Goal: Information Seeking & Learning: Learn about a topic

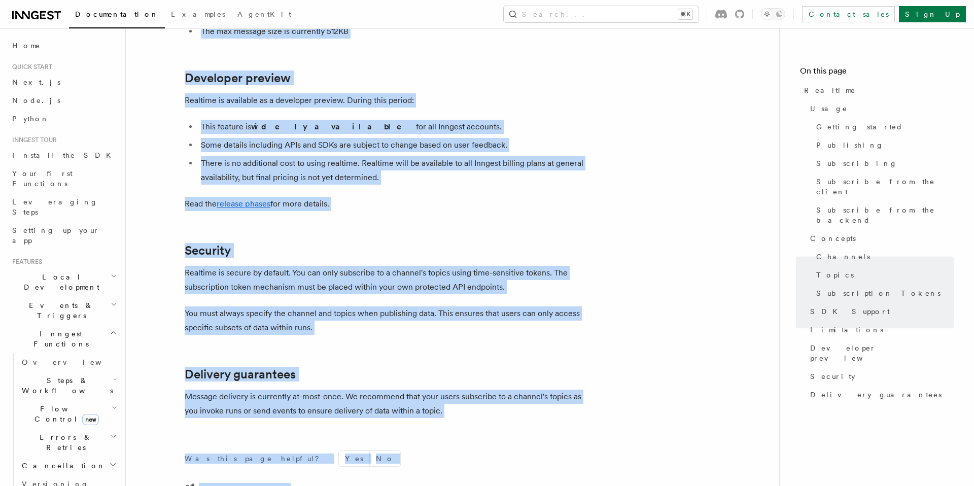
scroll to position [3376, 0]
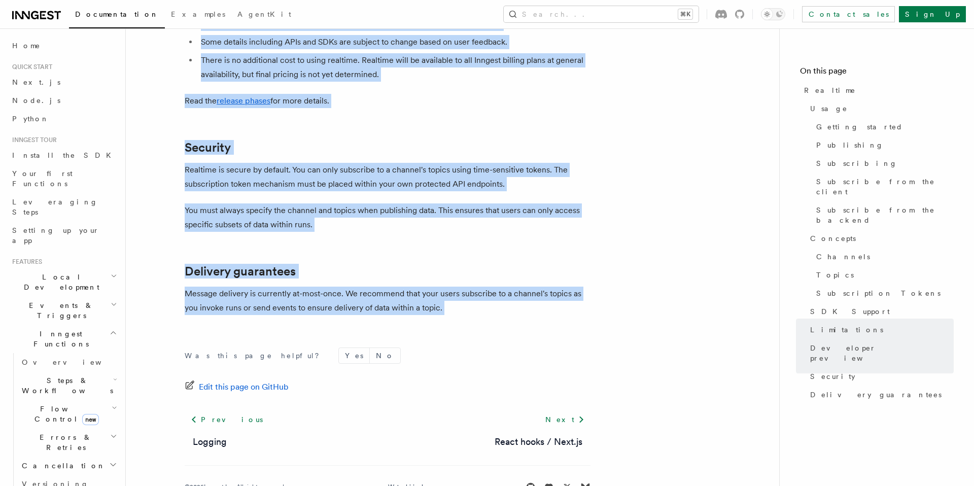
drag, startPoint x: 177, startPoint y: 68, endPoint x: 457, endPoint y: 283, distance: 352.7
copy article "Realtime TypeScript SDK v3.32.0+ Go SDK v0.9.0+ Realtime is currently in develo…"
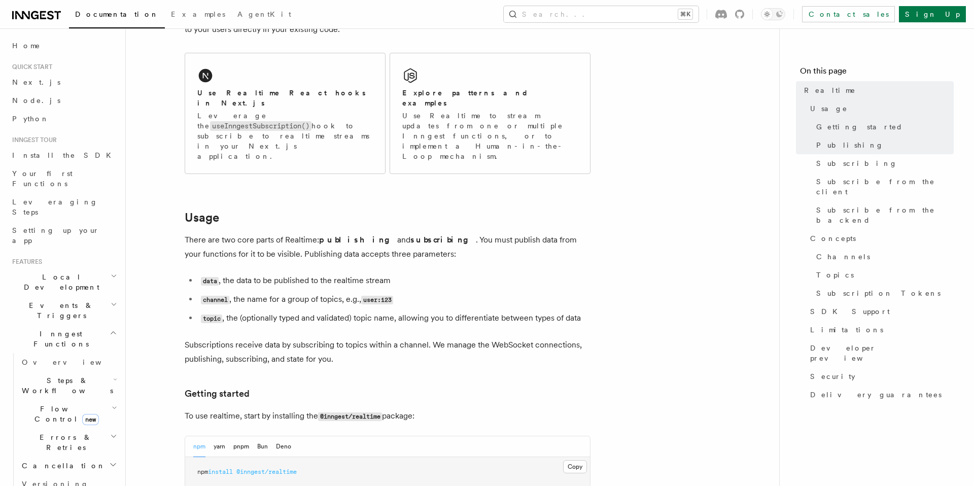
scroll to position [166, 0]
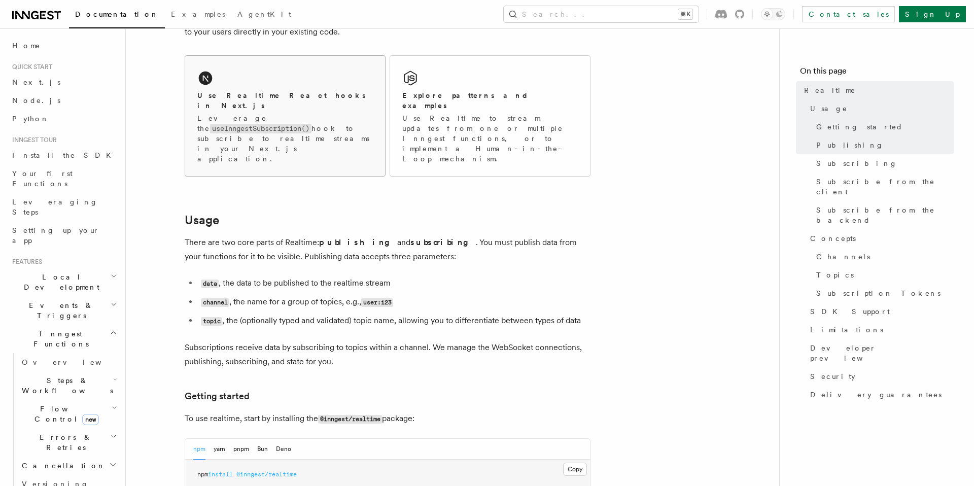
click at [308, 129] on p "Leverage the useInngestSubscription() hook to subscribe to realtime streams in …" at bounding box center [284, 138] width 175 height 51
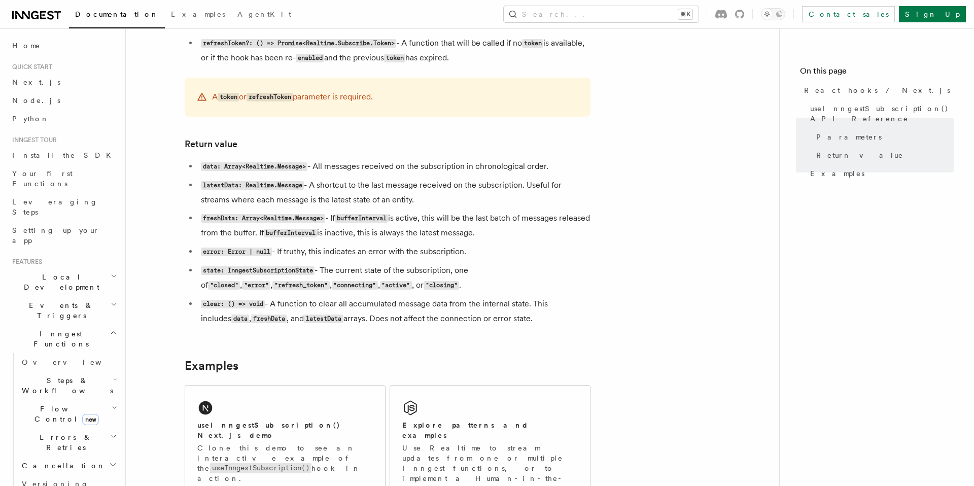
scroll to position [753, 0]
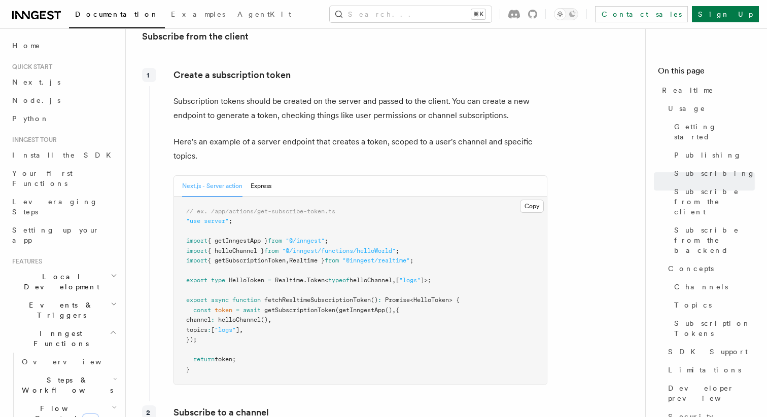
scroll to position [1204, 0]
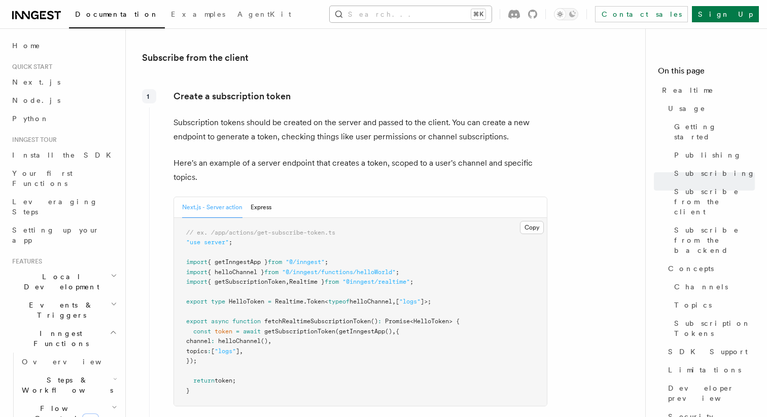
click at [413, 18] on button "Search... ⌘K" at bounding box center [411, 14] width 162 height 16
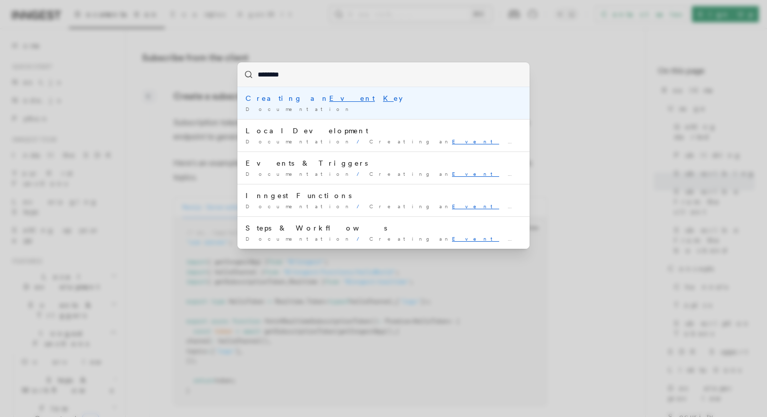
type input "*********"
click at [383, 107] on div "Documentation /" at bounding box center [383, 109] width 276 height 8
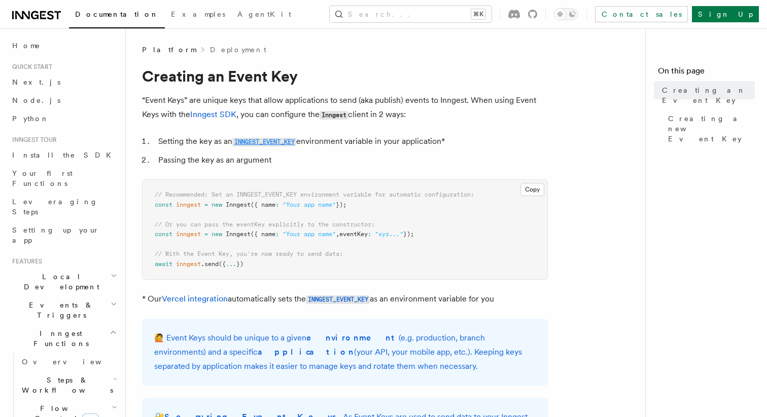
click at [280, 140] on code "INNGEST_EVENT_KEY" at bounding box center [264, 142] width 64 height 9
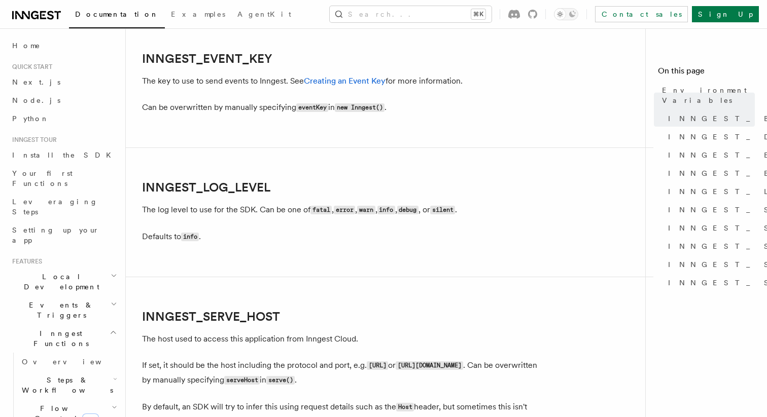
scroll to position [1157, 0]
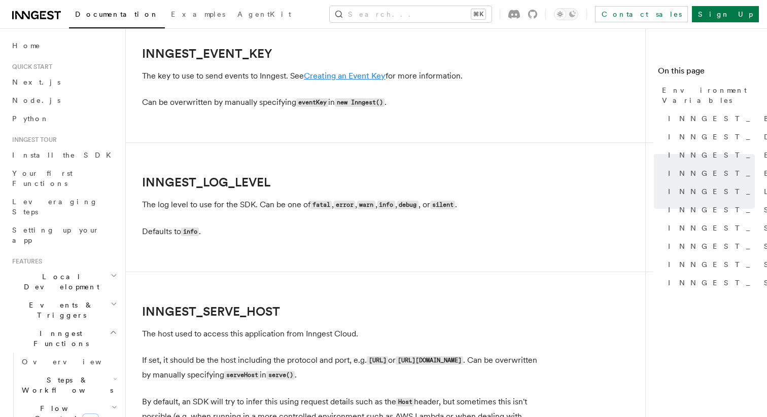
click at [342, 78] on link "Creating an Event Key" at bounding box center [345, 76] width 82 height 10
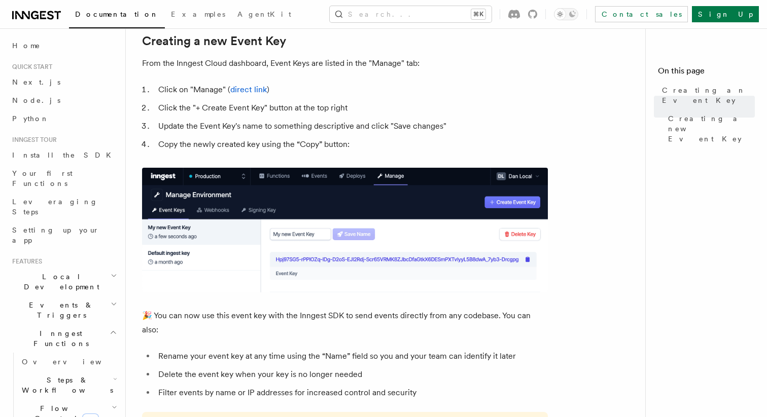
scroll to position [465, 0]
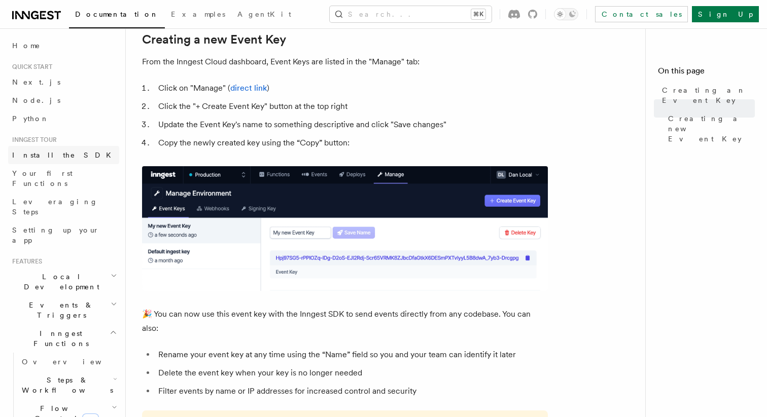
click at [39, 160] on span "Install the SDK" at bounding box center [64, 155] width 105 height 10
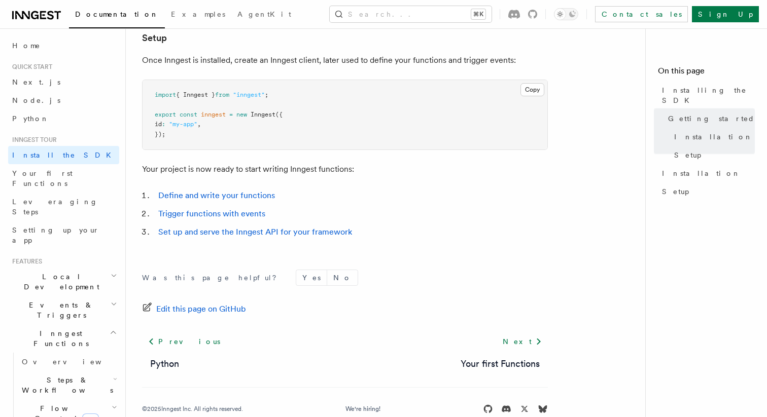
scroll to position [404, 0]
click at [53, 170] on span "Your first Functions" at bounding box center [42, 178] width 60 height 18
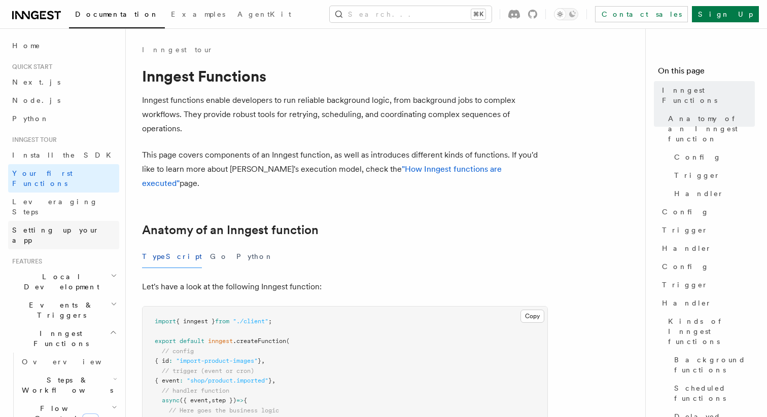
click at [58, 221] on link "Setting up your app" at bounding box center [63, 235] width 111 height 28
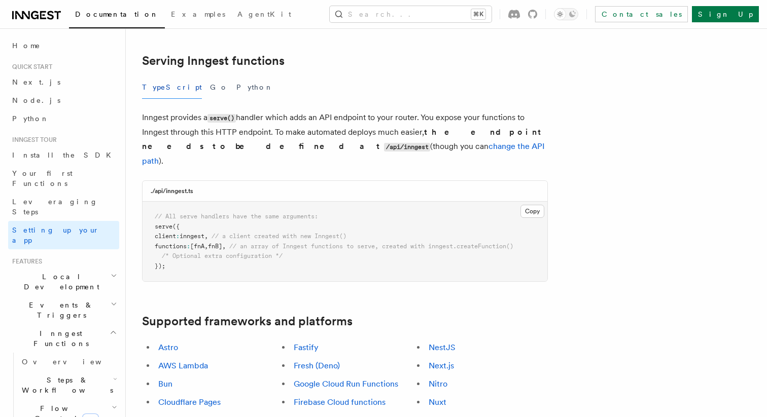
scroll to position [358, 0]
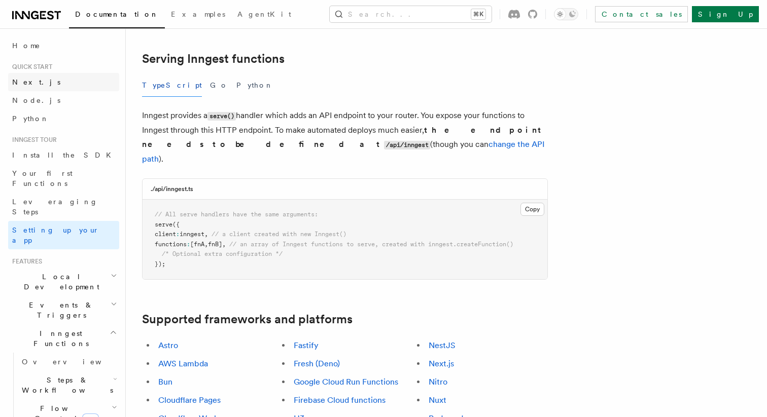
click at [37, 86] on link "Next.js" at bounding box center [63, 82] width 111 height 18
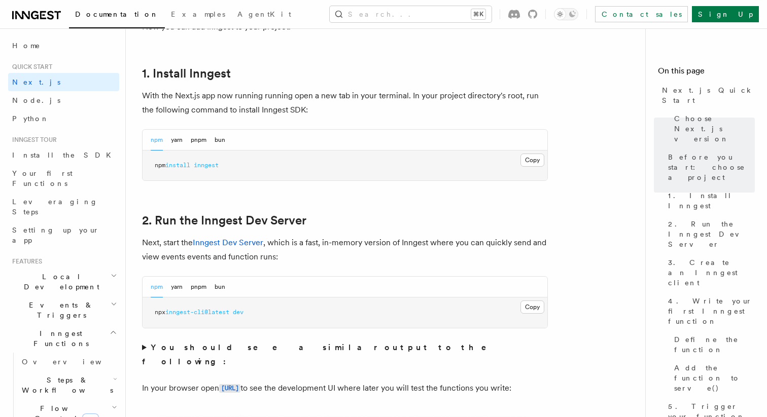
scroll to position [554, 0]
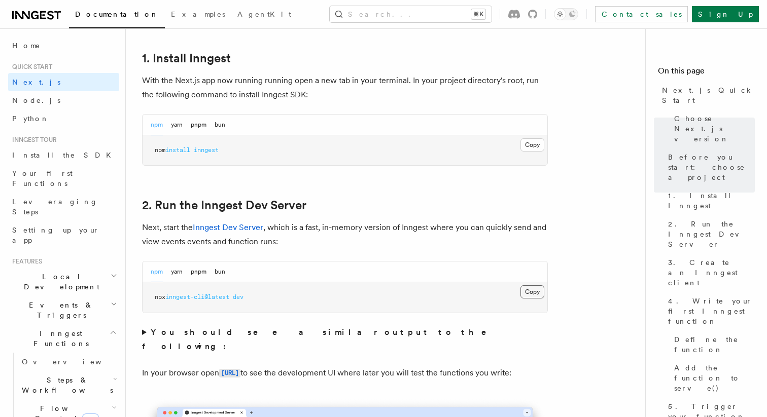
click at [523, 295] on button "Copy Copied" at bounding box center [532, 292] width 24 height 13
